Goal: Answer question/provide support: Share knowledge or assist other users

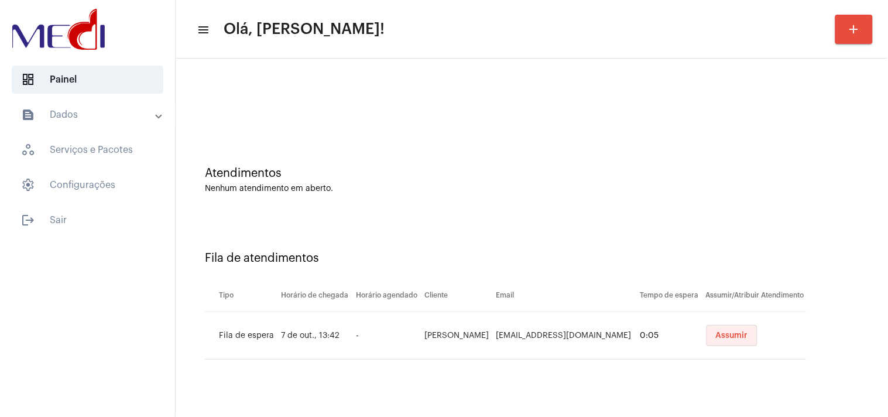
click at [729, 334] on span "Assumir" at bounding box center [732, 335] width 32 height 8
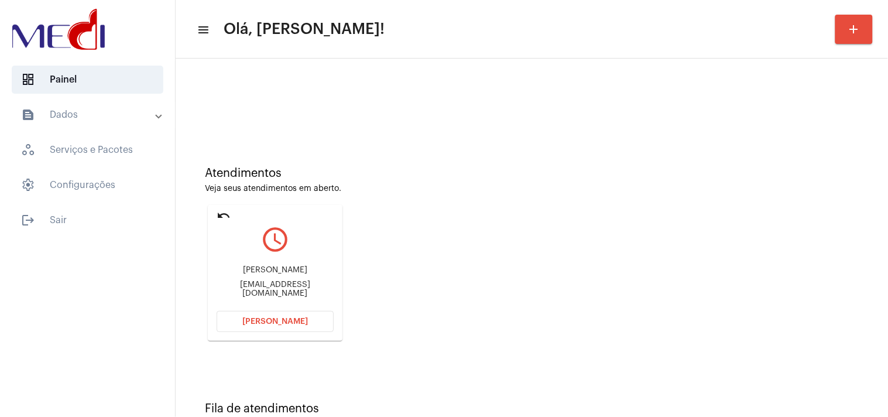
click at [279, 287] on div "aniuskaml@gmail.com" at bounding box center [275, 289] width 117 height 18
copy mat-card-content "aniuskaml@gmail.com Abrir Chamada"
click at [308, 325] on button "Abrir Chamada" at bounding box center [275, 321] width 117 height 21
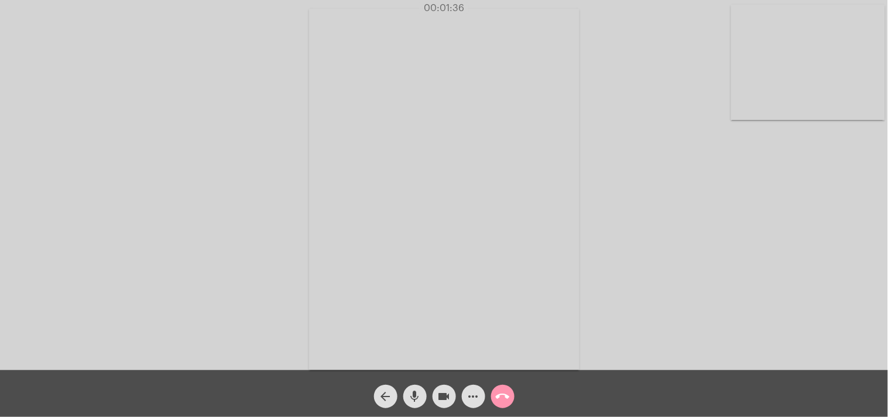
click at [503, 392] on mat-icon "call_end" at bounding box center [503, 396] width 14 height 14
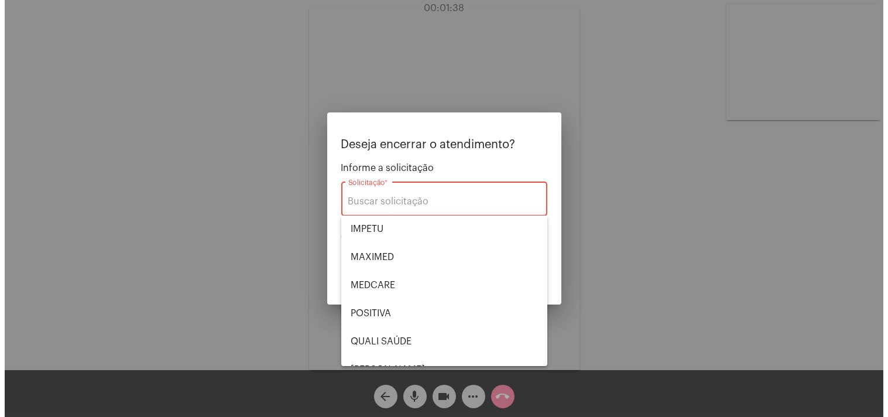
scroll to position [113, 0]
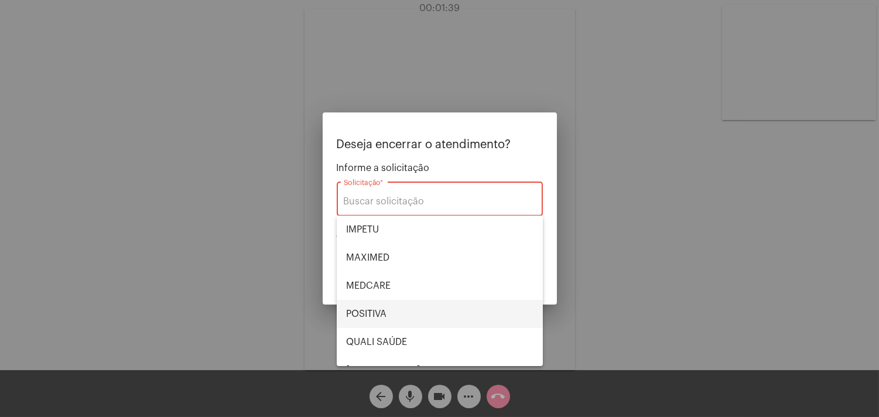
click at [380, 313] on span "POSITIVA" at bounding box center [439, 314] width 187 height 28
type input "POSITIVA"
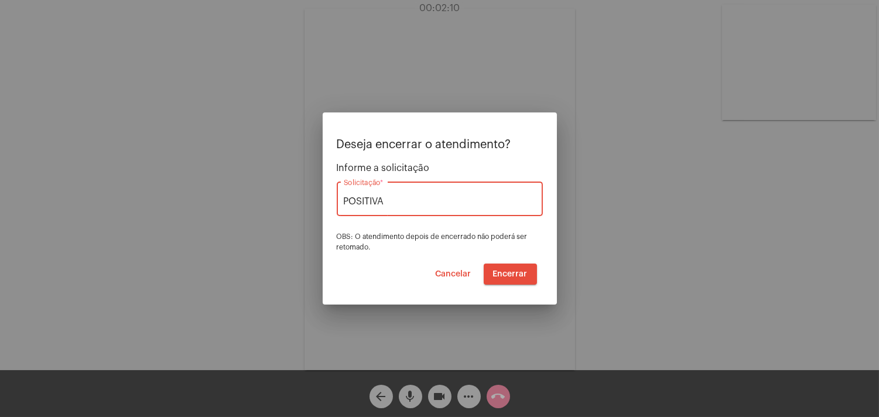
click at [510, 271] on span "Encerrar" at bounding box center [510, 274] width 35 height 8
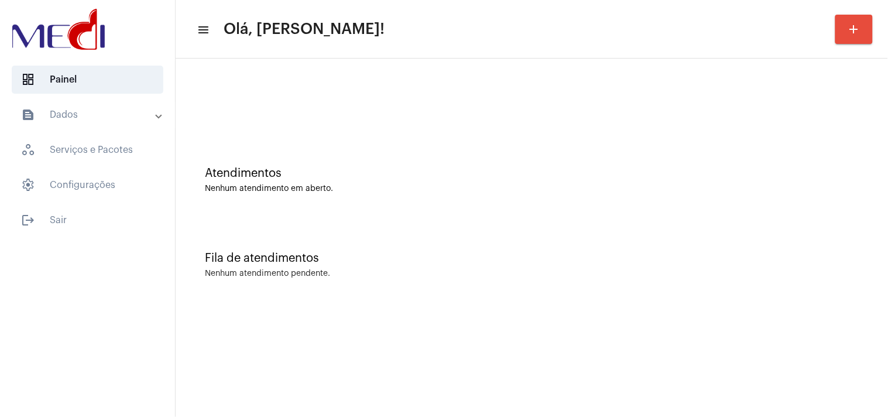
click at [794, 282] on div "Fila de atendimentos Nenhum atendimento pendente." at bounding box center [531, 259] width 701 height 85
click at [861, 159] on div "Atendimentos Nenhum atendimento em aberto." at bounding box center [531, 174] width 701 height 85
